Goal: Task Accomplishment & Management: Manage account settings

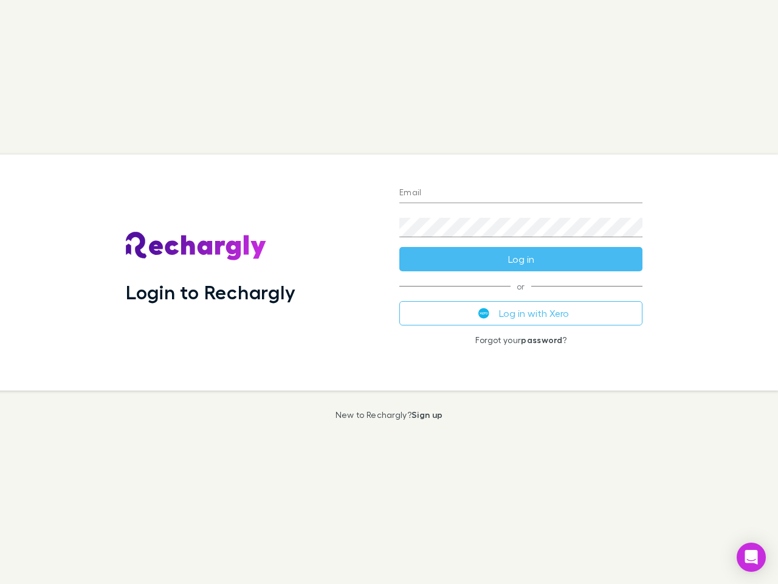
click at [389, 292] on div "Login to Rechargly" at bounding box center [253, 272] width 274 height 236
click at [521, 193] on input "Email" at bounding box center [521, 193] width 243 height 19
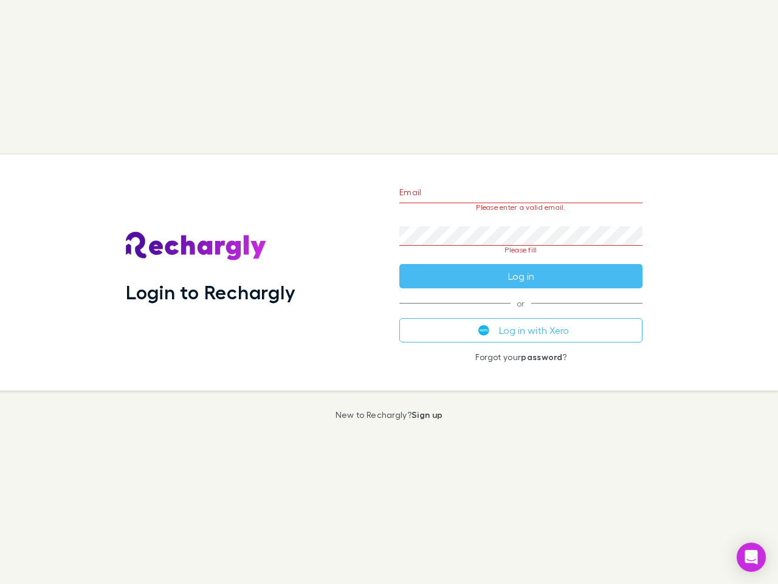
click at [521, 259] on form "Email Please enter a valid email. Password Please fill Log in" at bounding box center [521, 231] width 243 height 114
click at [521, 313] on div "Email Please enter a valid email. Password Please fill Log in or Log in with Xe…" at bounding box center [521, 272] width 263 height 236
click at [752, 557] on icon "Open Intercom Messenger" at bounding box center [752, 557] width 13 height 15
